Goal: Information Seeking & Learning: Learn about a topic

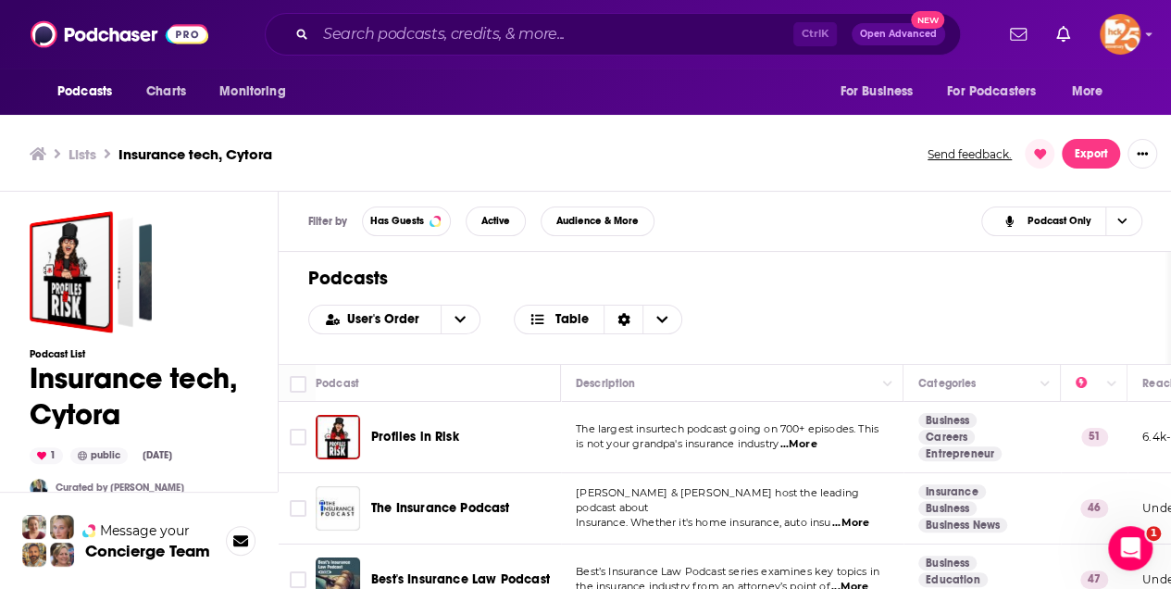
scroll to position [898, 0]
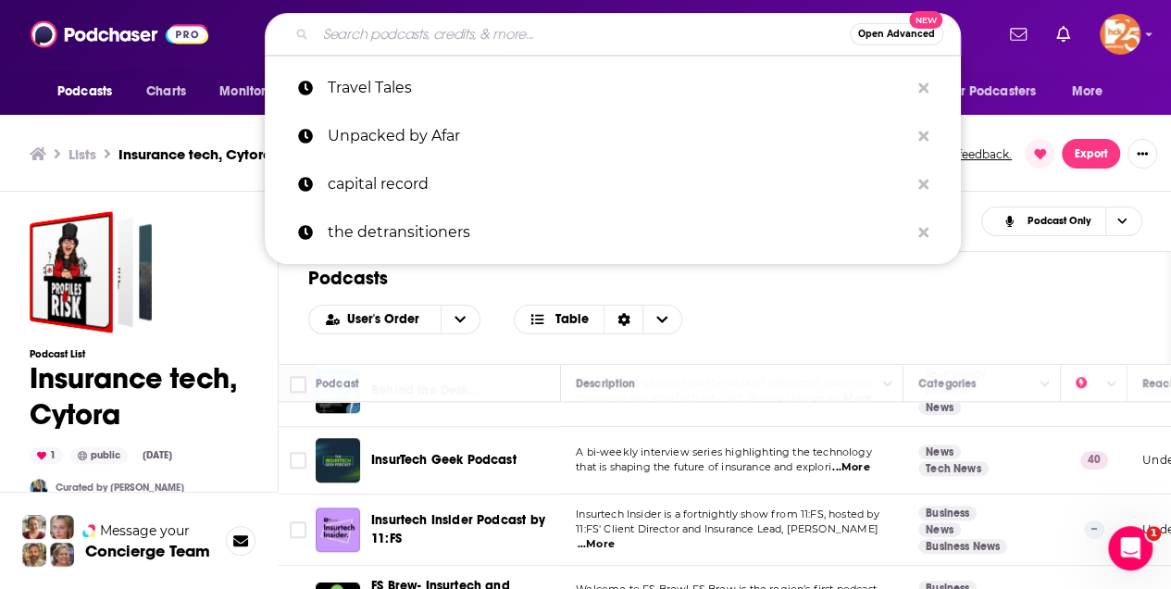
click at [352, 37] on input "Search podcasts, credits, & more..." at bounding box center [583, 34] width 534 height 30
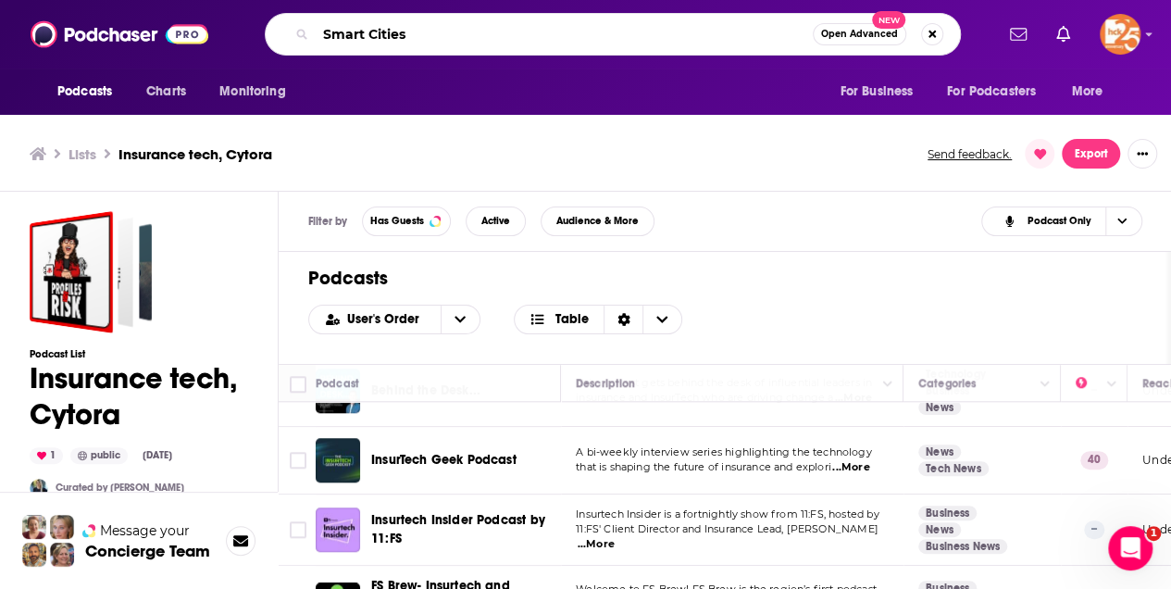
type input "Smart Cities"
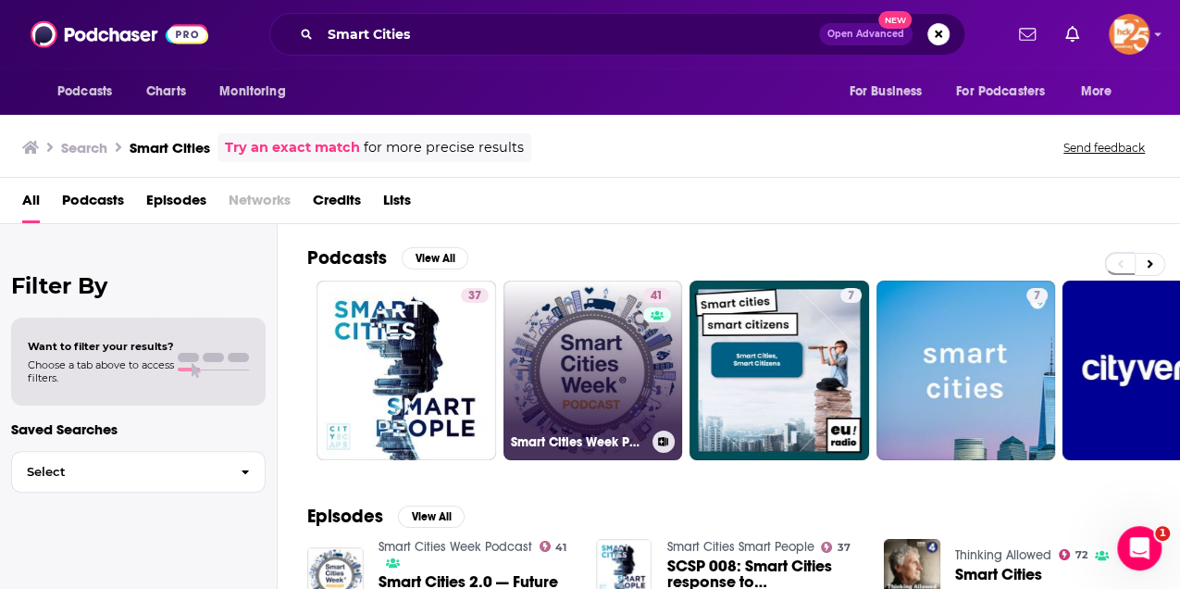
click at [594, 355] on link "41 Smart Cities Week Podcast" at bounding box center [594, 370] width 180 height 180
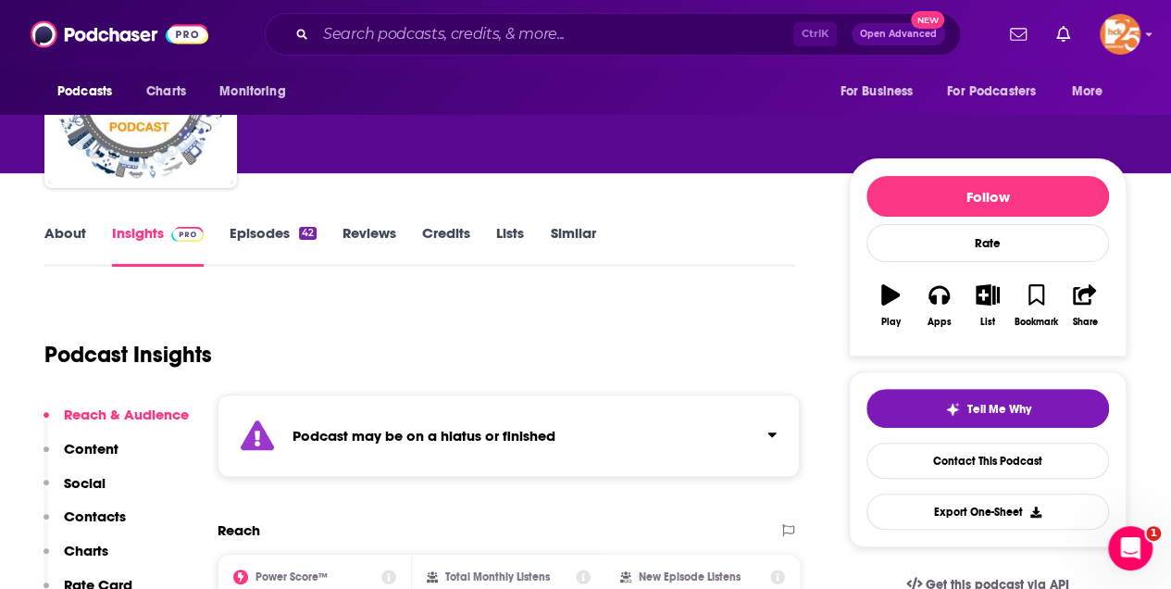
scroll to position [246, 0]
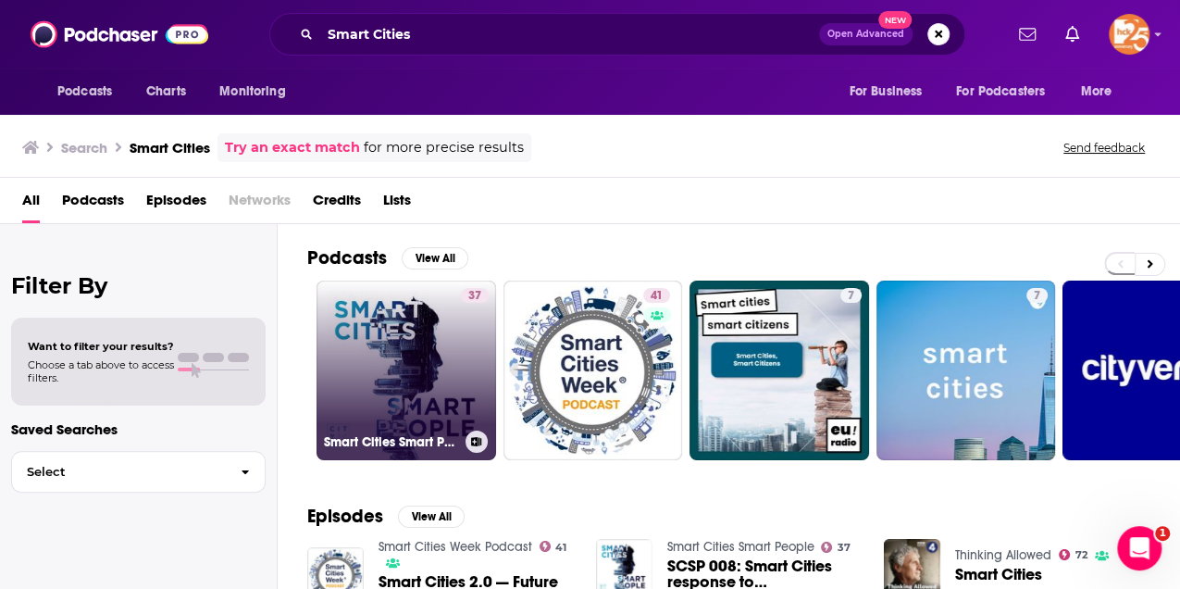
click at [387, 341] on link "37 Smart Cities Smart People" at bounding box center [407, 370] width 180 height 180
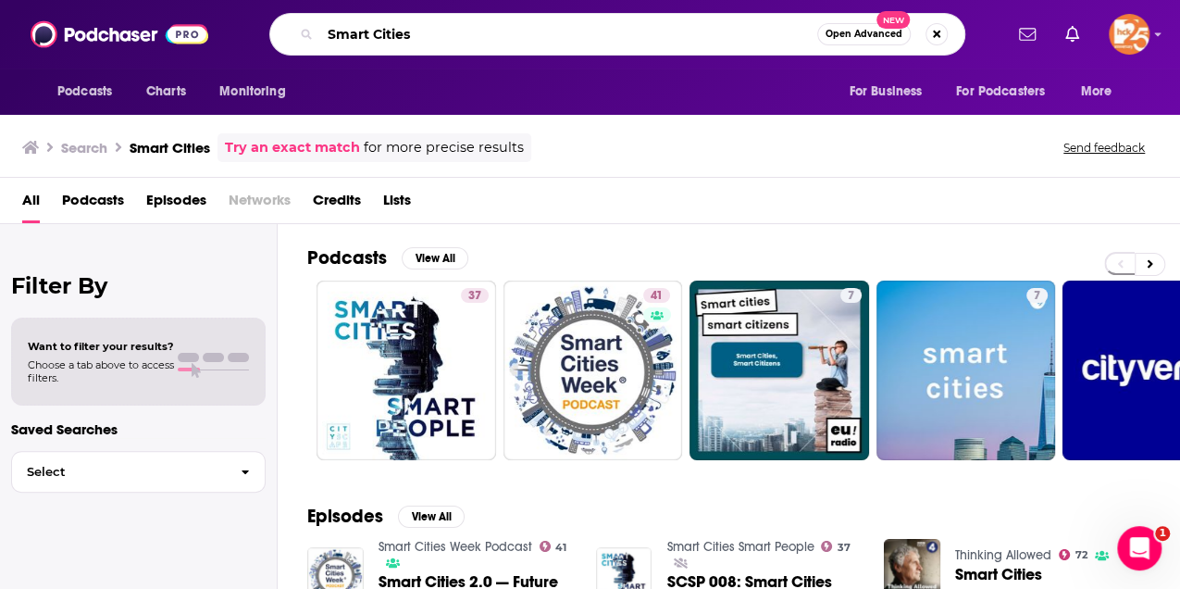
drag, startPoint x: 407, startPoint y: 31, endPoint x: 320, endPoint y: 18, distance: 88.0
click at [320, 18] on div "Smart Cities Open Advanced New" at bounding box center [617, 34] width 696 height 43
type input "Industry Dive"
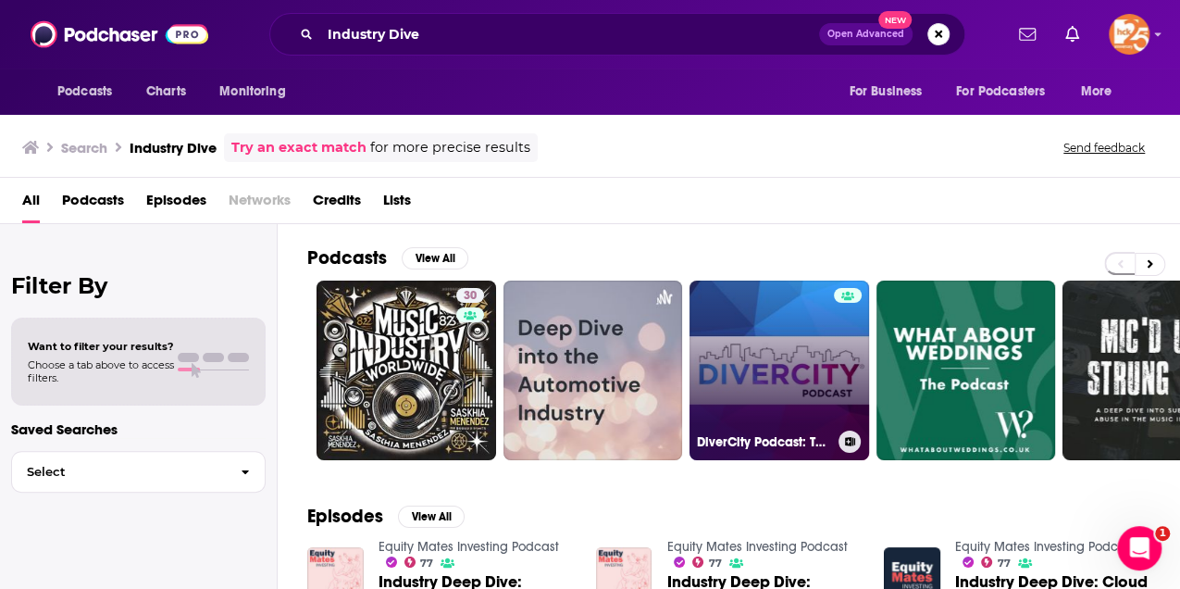
click at [712, 359] on link "DiverCity Podcast: Talking Diversity and Inclusion in the Financial Services In…" at bounding box center [780, 370] width 180 height 180
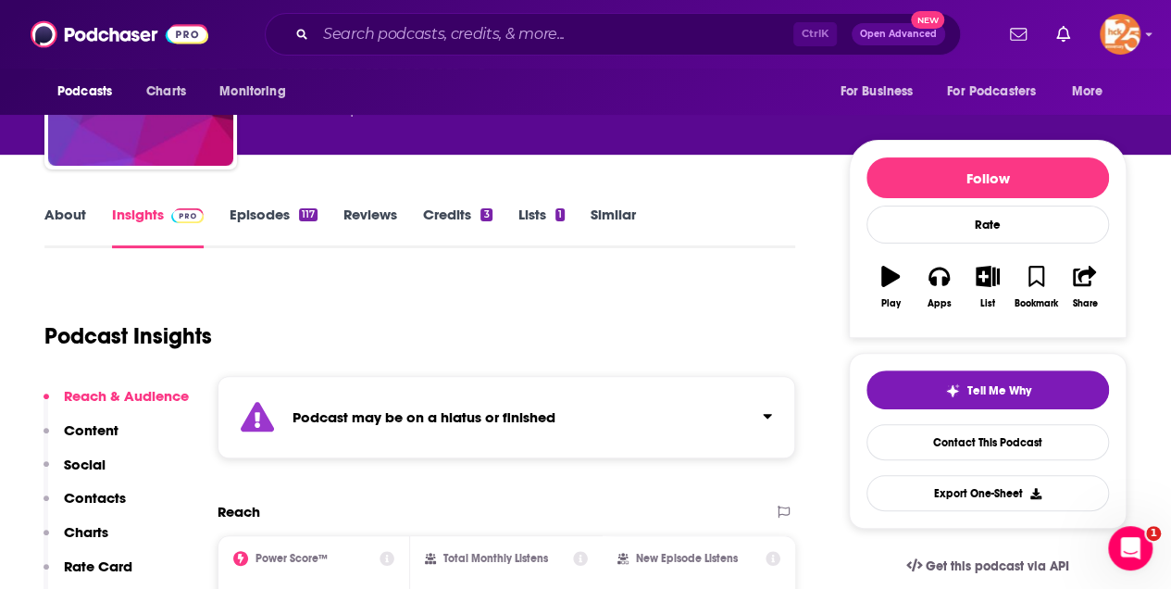
scroll to position [185, 0]
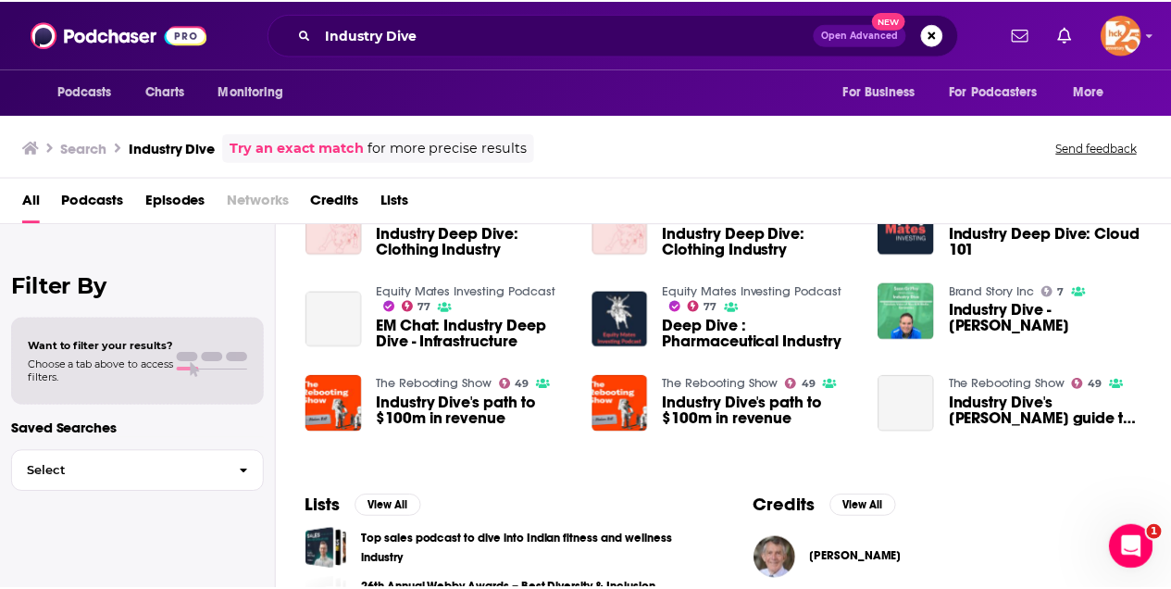
scroll to position [370, 0]
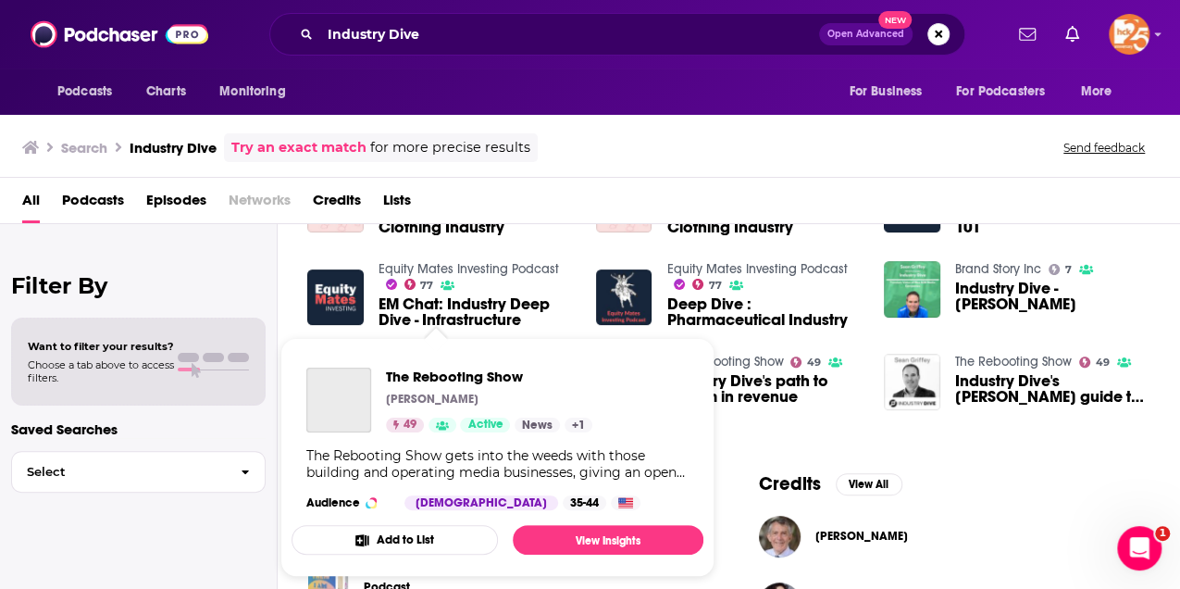
click at [443, 355] on div "Podcasts Charts Monitoring Industry Dive Open Advanced New For Business For Pod…" at bounding box center [590, 294] width 1180 height 589
click at [447, 380] on span "The Rebooting Show" at bounding box center [489, 377] width 206 height 18
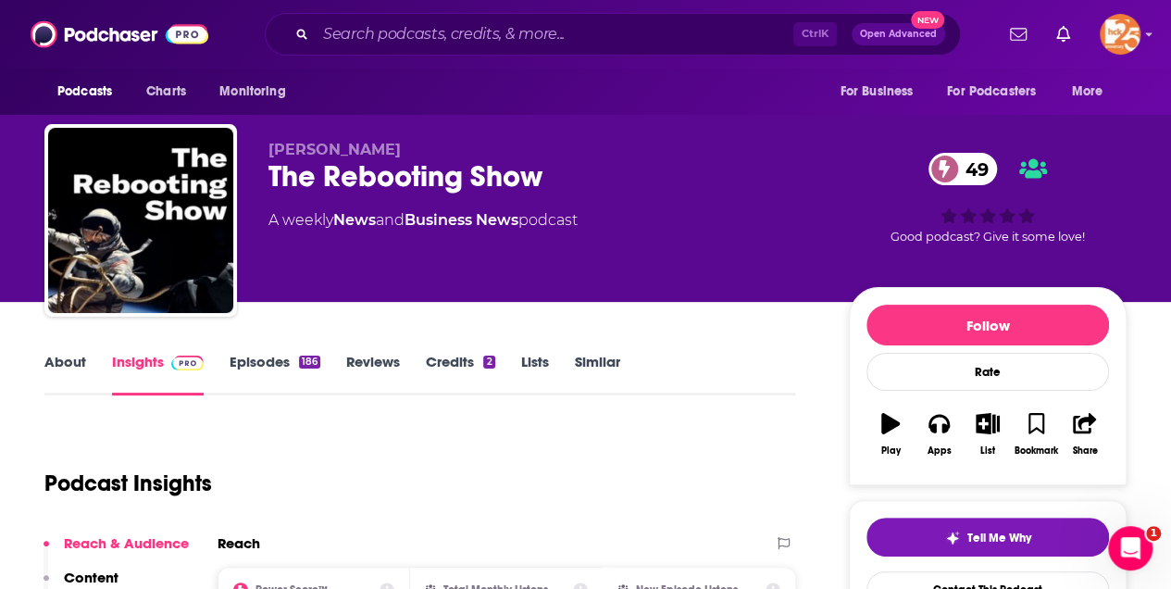
click at [57, 361] on link "About" at bounding box center [65, 374] width 42 height 43
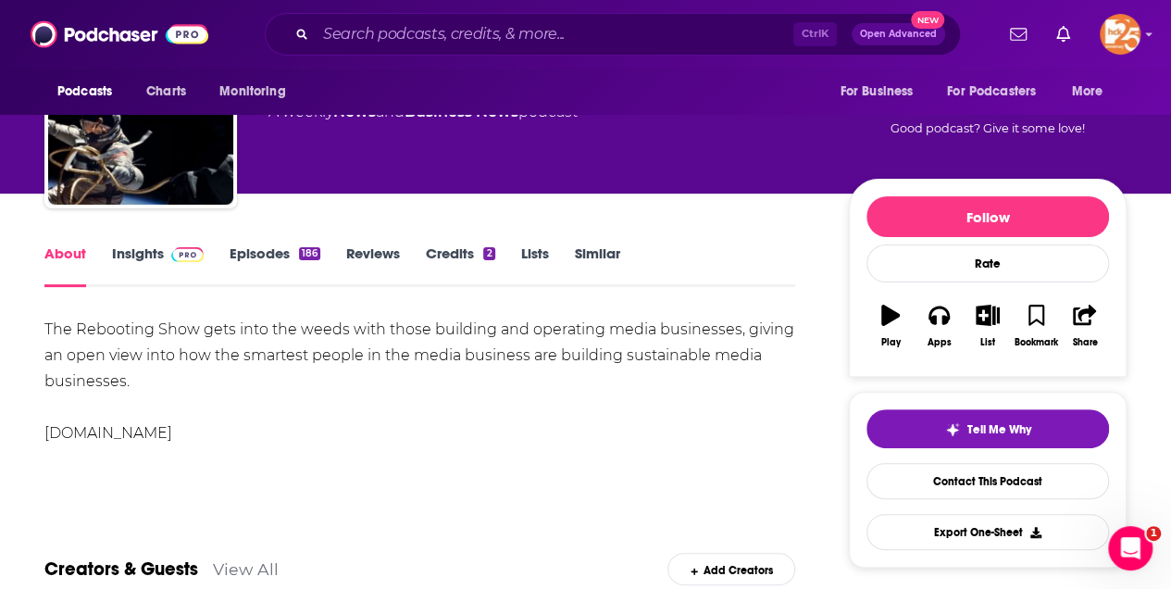
scroll to position [185, 0]
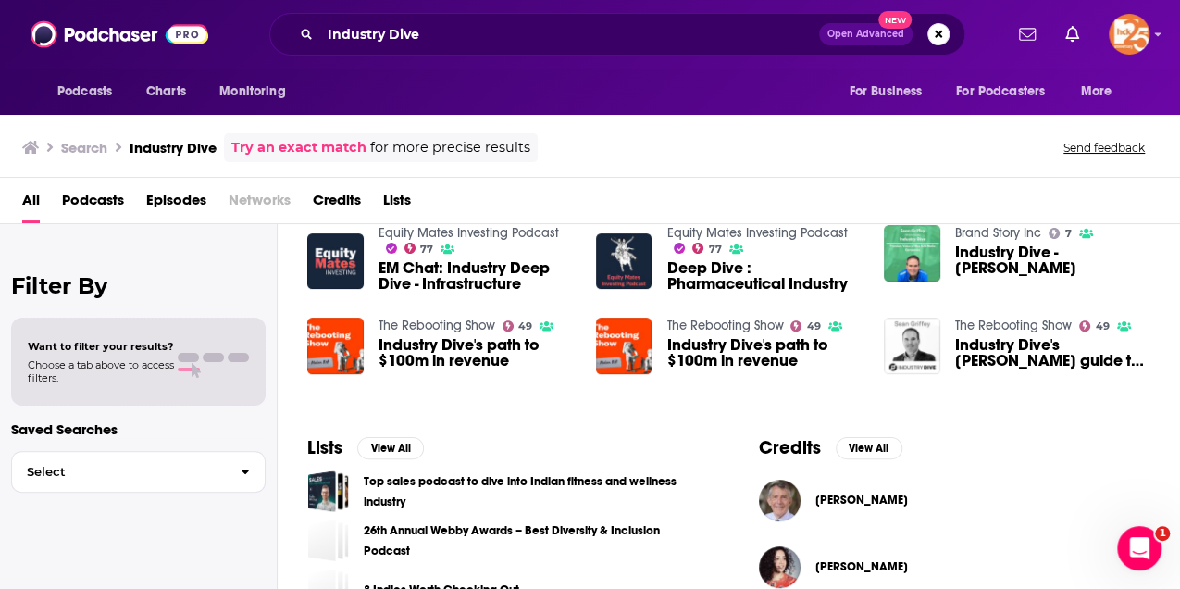
scroll to position [555, 0]
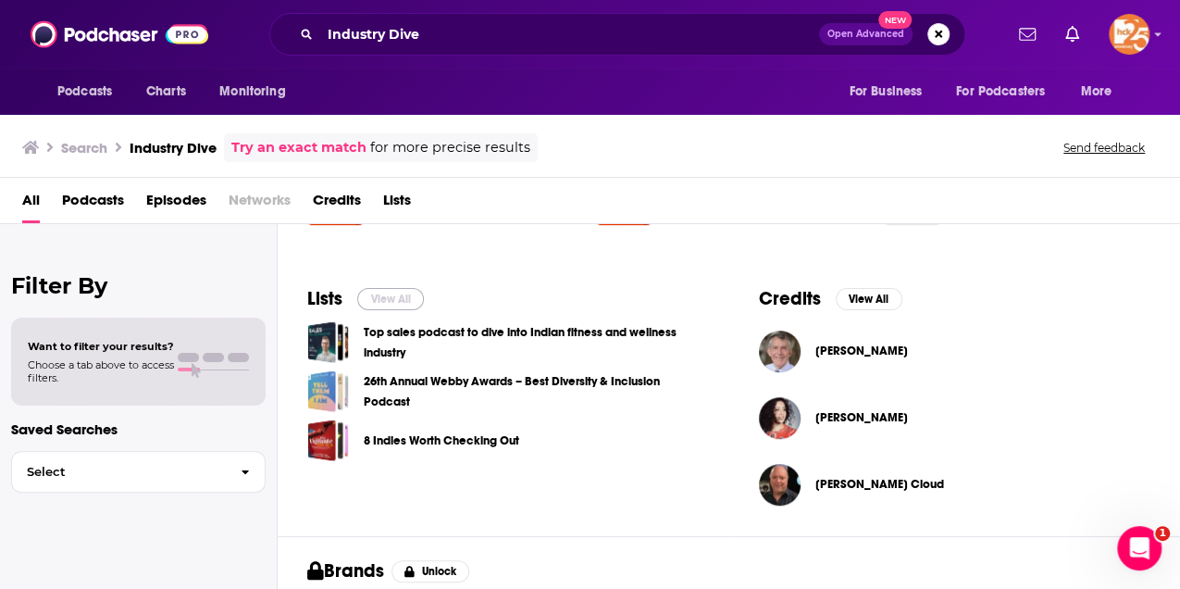
click at [389, 294] on button "View All" at bounding box center [390, 299] width 67 height 22
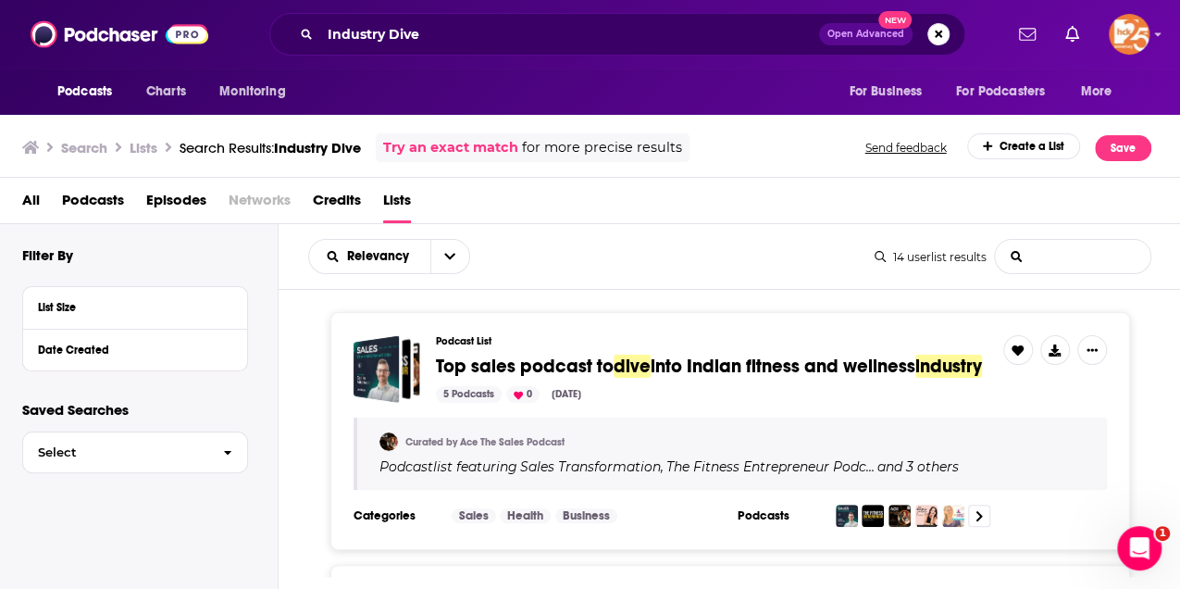
click at [1024, 254] on Dive-list-search-input "List Search Input" at bounding box center [1073, 256] width 156 height 33
click at [393, 202] on span "Lists" at bounding box center [397, 204] width 28 height 38
click at [137, 149] on h3 "Lists" at bounding box center [144, 148] width 28 height 18
click at [104, 92] on span "Podcasts" at bounding box center [84, 92] width 55 height 26
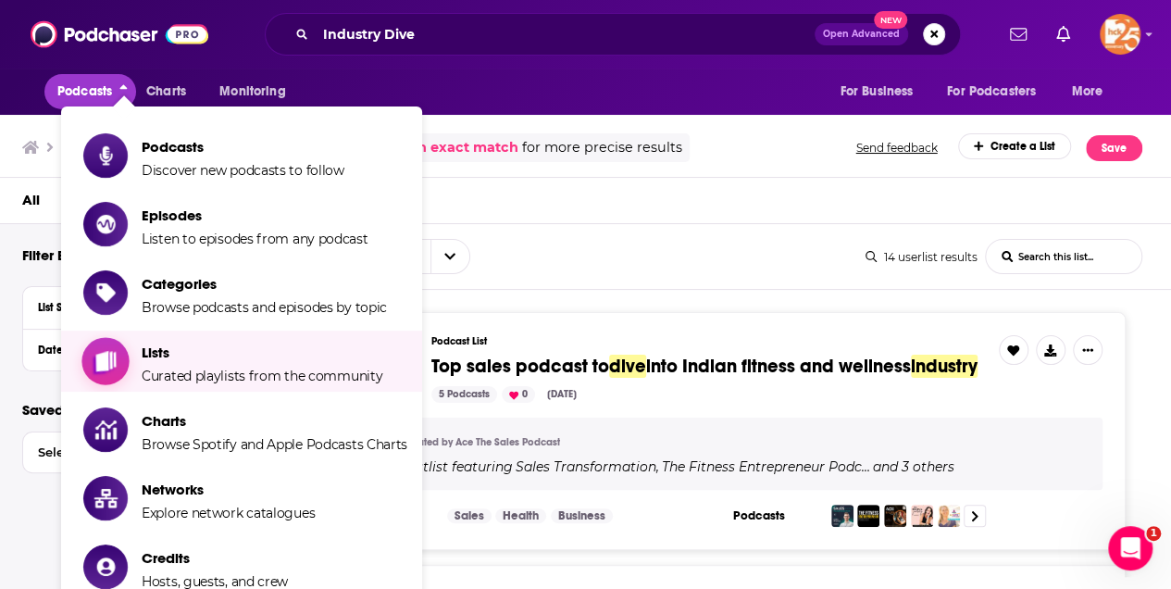
click at [161, 361] on span "Lists Curated playlists from the community" at bounding box center [262, 361] width 241 height 46
